Goal: Task Accomplishment & Management: Complete application form

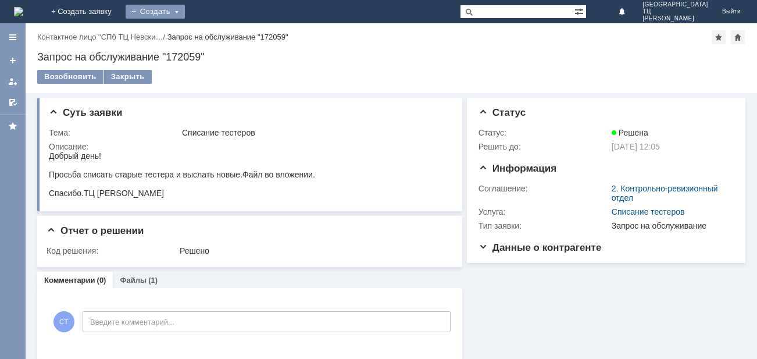
click at [185, 12] on div "Создать" at bounding box center [155, 12] width 59 height 14
click at [216, 35] on link "Заявка" at bounding box center [172, 35] width 88 height 14
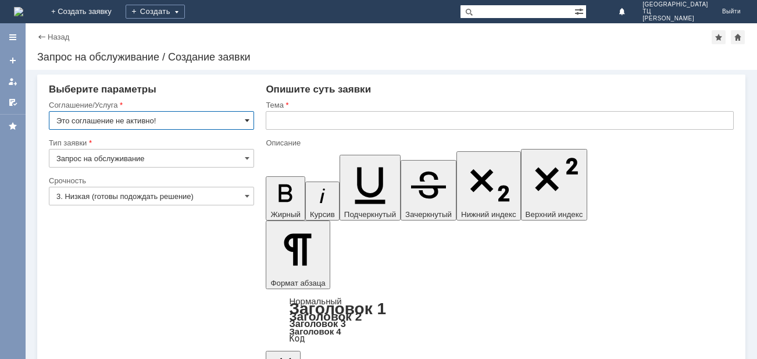
click at [247, 120] on span at bounding box center [247, 120] width 5 height 9
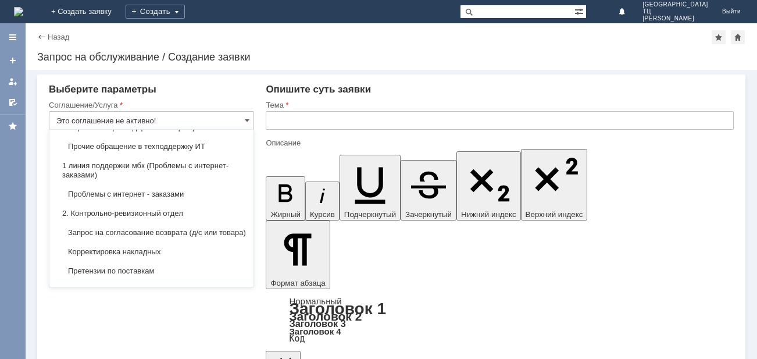
scroll to position [124, 0]
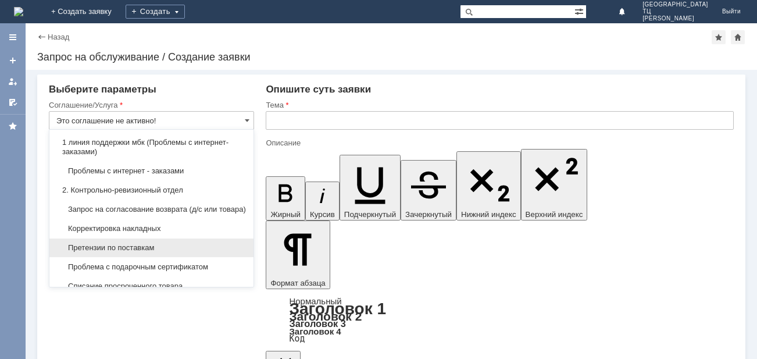
click at [123, 249] on div "Претензии по поставкам" at bounding box center [151, 247] width 204 height 19
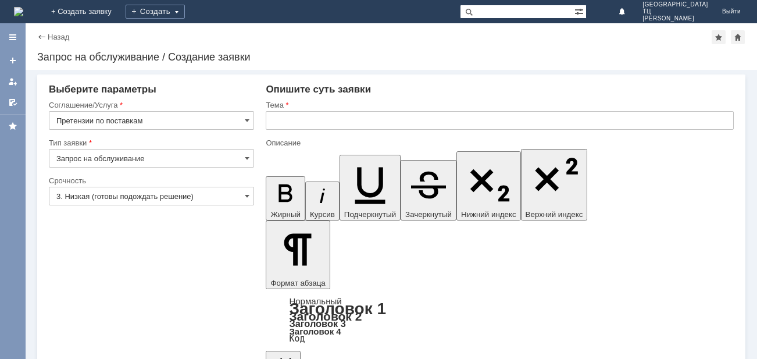
type input "Претензии по поставкам"
click at [242, 195] on input "3. Низкая (готовы подождать решение)" at bounding box center [151, 196] width 205 height 19
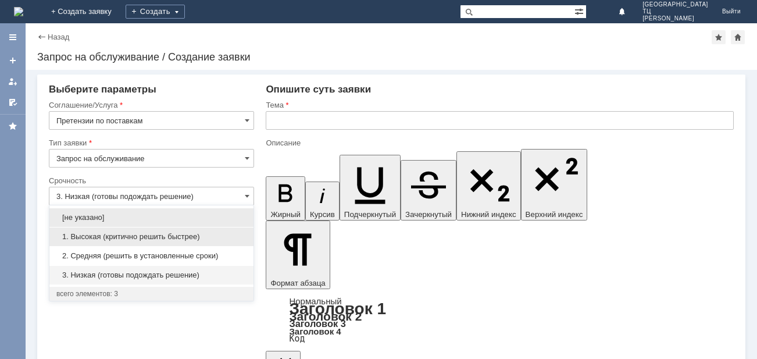
click at [81, 238] on span "1. Высокая (критично решить быстрее)" at bounding box center [151, 236] width 190 height 9
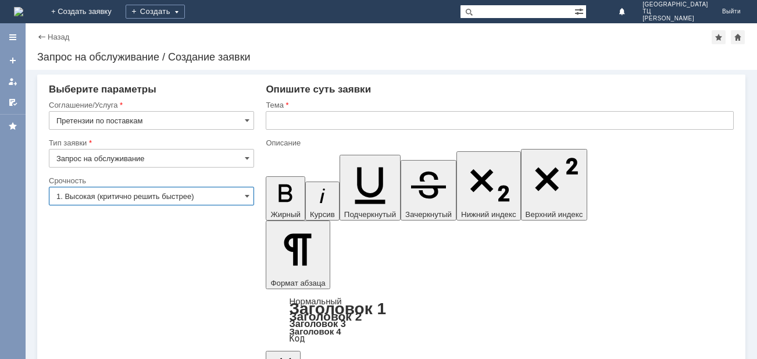
type input "1. Высокая (критично решить быстрее)"
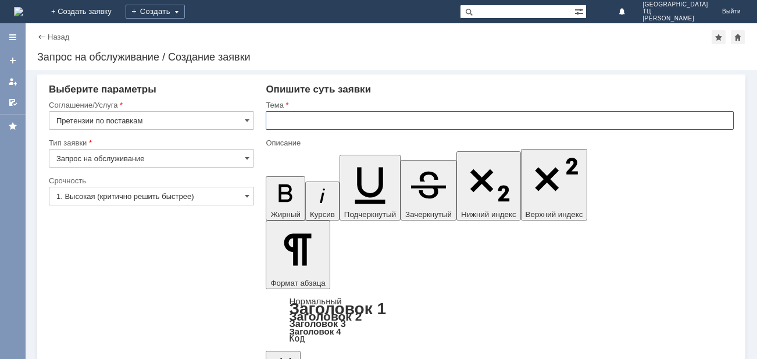
click at [296, 119] on input "text" at bounding box center [500, 120] width 468 height 19
type input "Акт расхождений №"
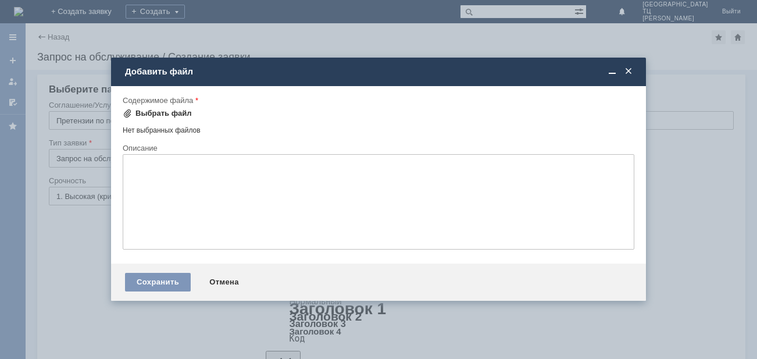
click at [128, 113] on span at bounding box center [127, 113] width 9 height 9
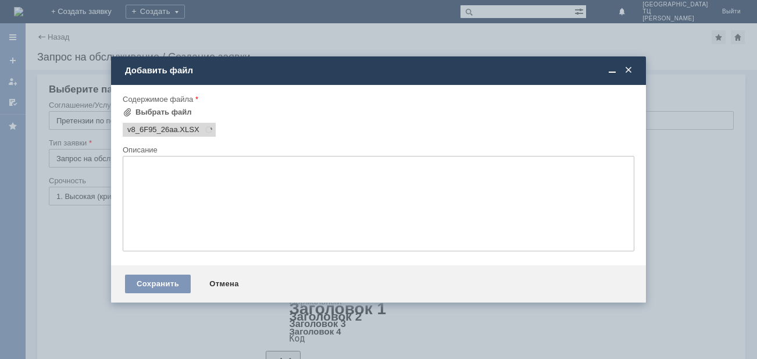
scroll to position [0, 0]
click at [185, 130] on span ".XLSX" at bounding box center [189, 129] width 22 height 9
click at [169, 130] on span "v8_6F95_26aa" at bounding box center [152, 129] width 51 height 9
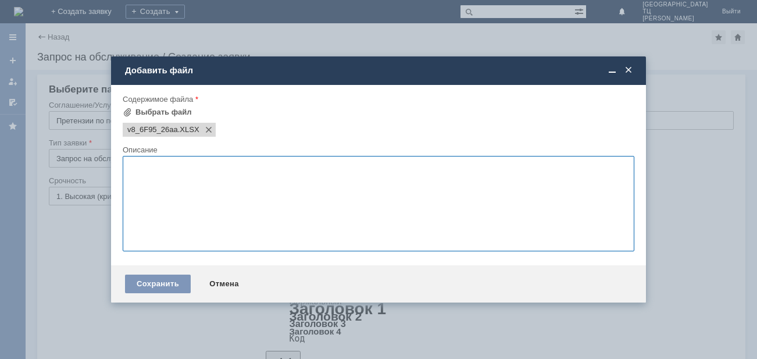
click at [176, 202] on textarea at bounding box center [379, 203] width 512 height 95
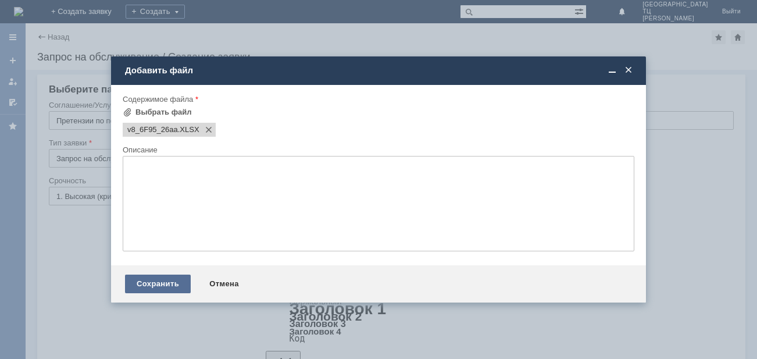
click at [149, 281] on div "Сохранить" at bounding box center [158, 283] width 66 height 19
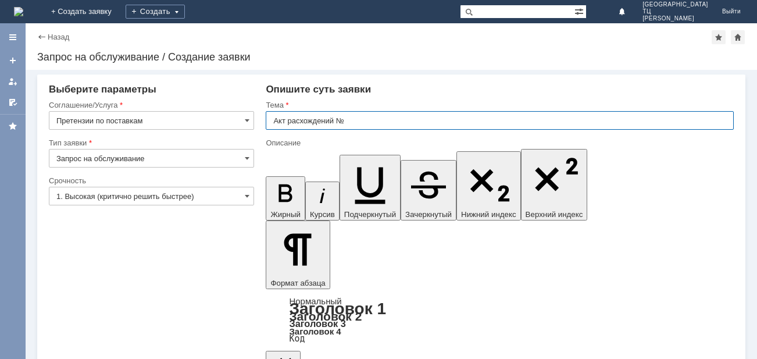
click at [358, 120] on input "Акт расхождений №" at bounding box center [500, 120] width 468 height 19
click at [399, 120] on input "Акт расхождений №" at bounding box center [500, 120] width 468 height 19
type input "Акт расхождений № 1131"
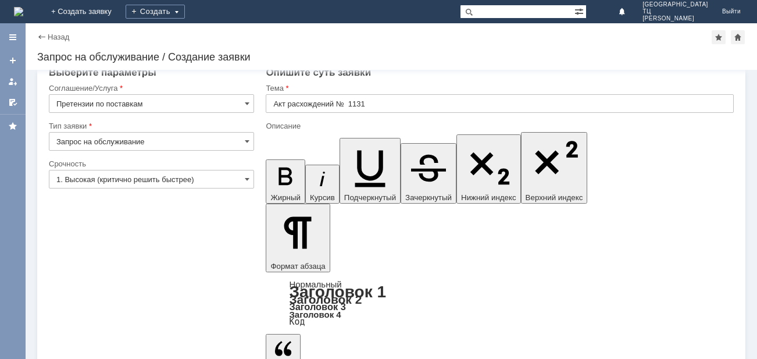
scroll to position [26, 0]
